Goal: Information Seeking & Learning: Learn about a topic

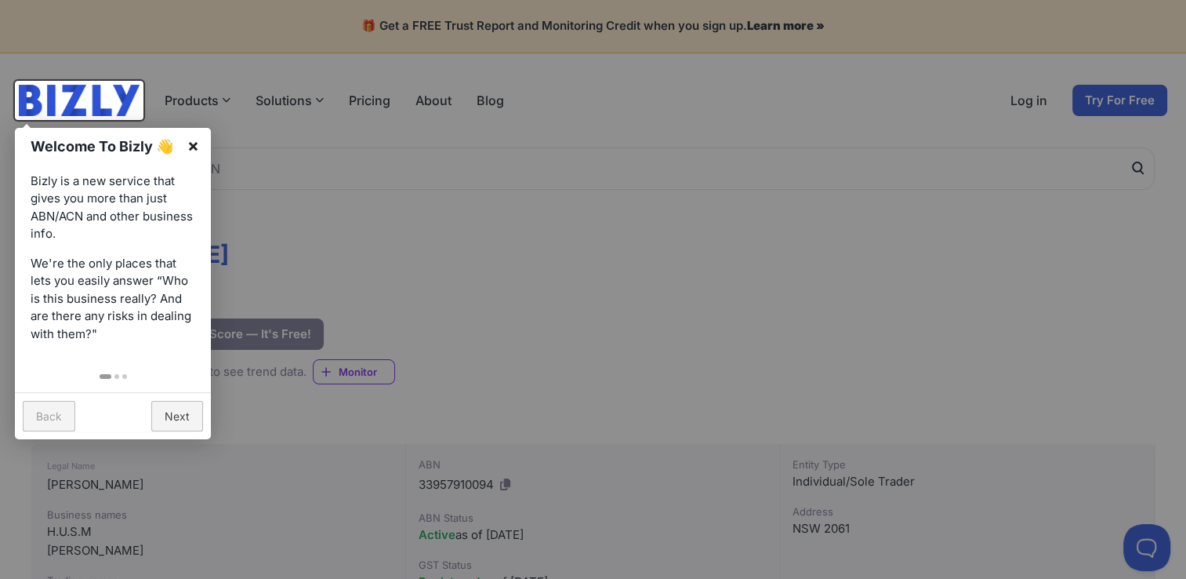
click at [191, 137] on link "×" at bounding box center [193, 145] width 35 height 35
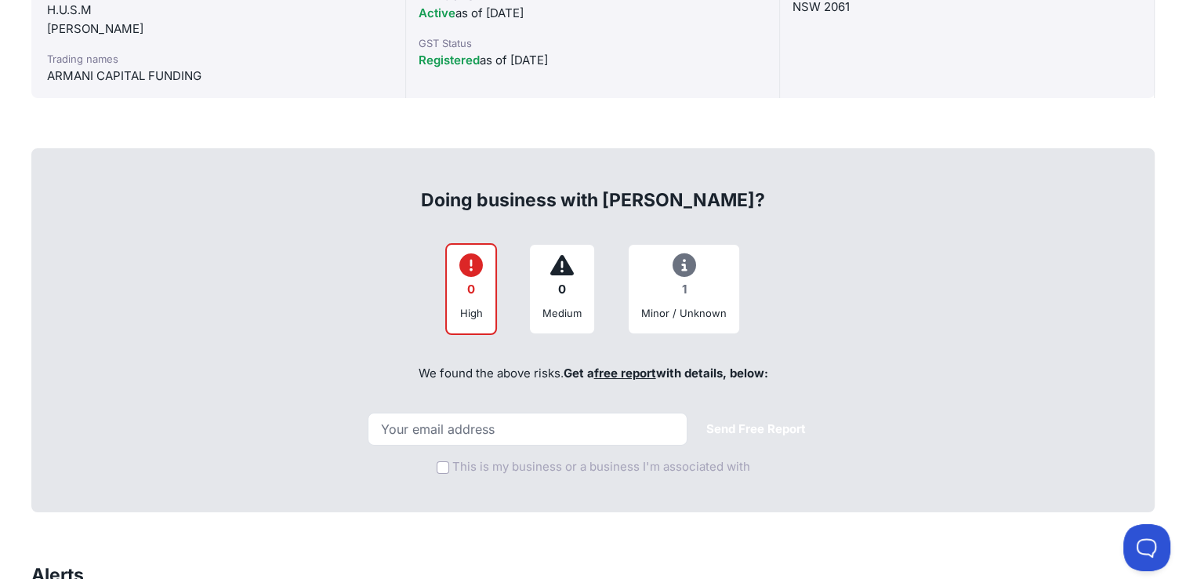
scroll to position [549, 0]
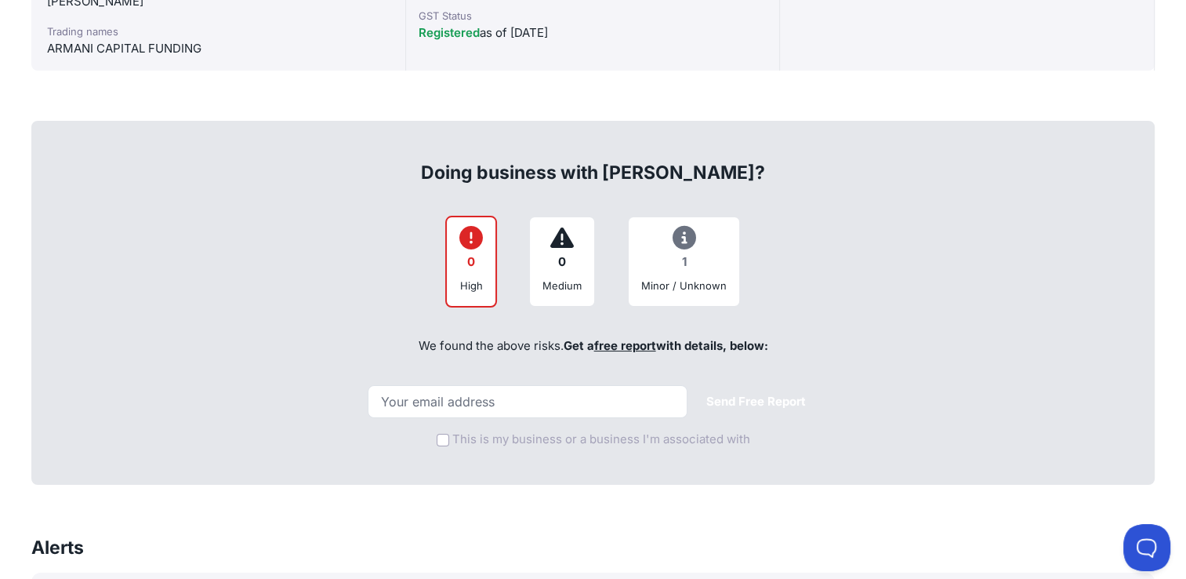
drag, startPoint x: 535, startPoint y: 177, endPoint x: 766, endPoint y: 174, distance: 231.3
click at [766, 174] on div "Doing business with [PERSON_NAME]?" at bounding box center [593, 160] width 1089 height 50
click at [474, 278] on div "High" at bounding box center [471, 286] width 24 height 16
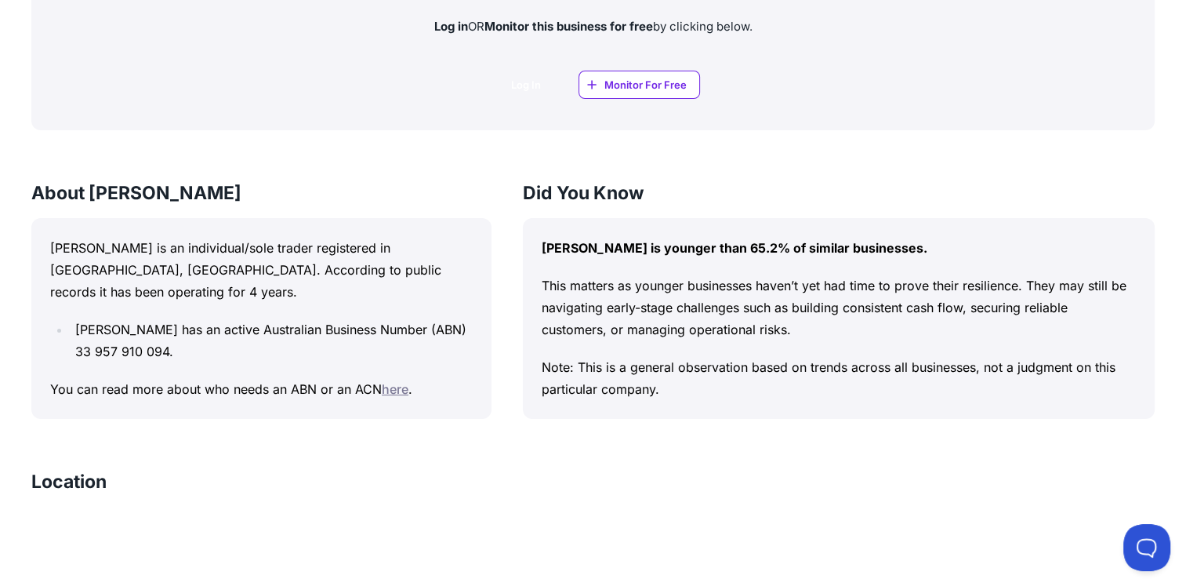
scroll to position [1255, 0]
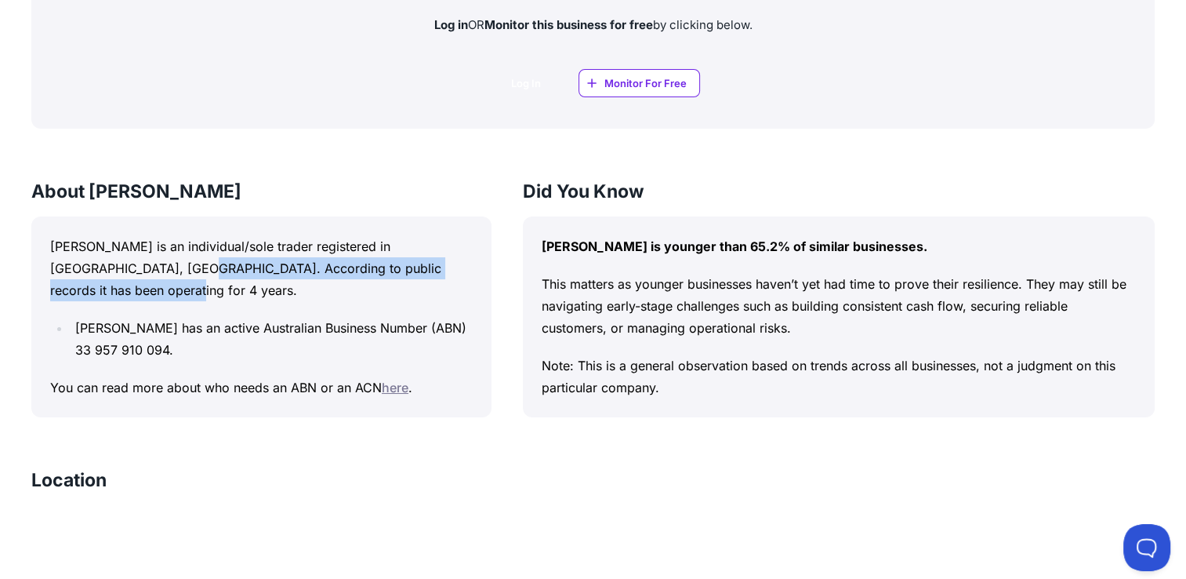
drag, startPoint x: 147, startPoint y: 266, endPoint x: 174, endPoint y: 289, distance: 35.6
click at [174, 289] on p "[PERSON_NAME] is an individual/sole trader registered in [GEOGRAPHIC_DATA], [GE…" at bounding box center [261, 268] width 423 height 66
click at [157, 289] on p "[PERSON_NAME] is an individual/sole trader registered in [GEOGRAPHIC_DATA], [GE…" at bounding box center [261, 268] width 423 height 66
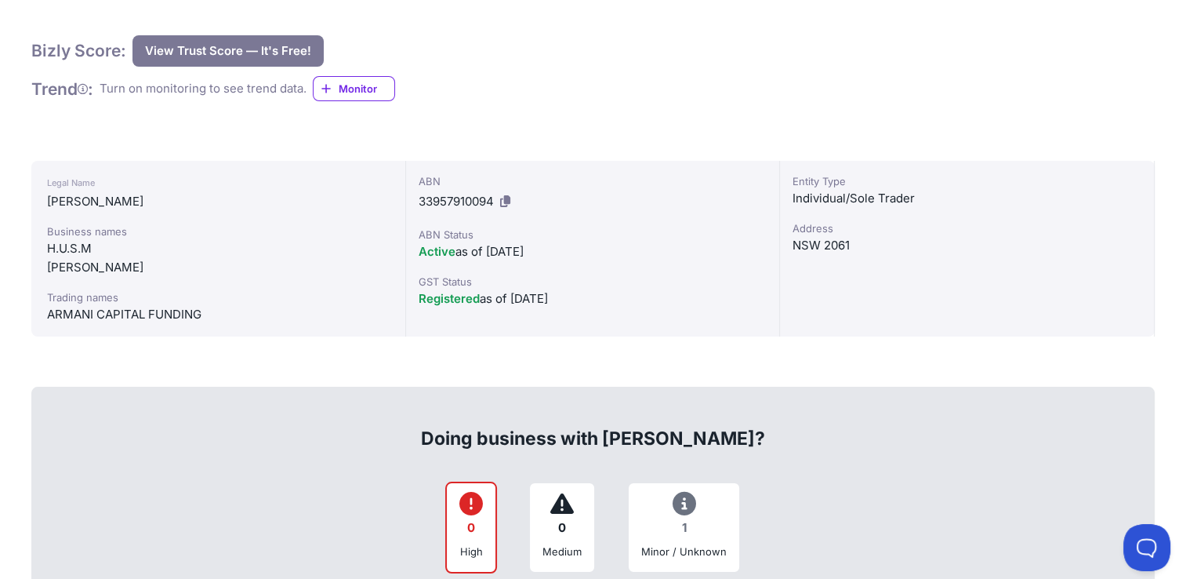
scroll to position [0, 0]
